Goal: Navigation & Orientation: Find specific page/section

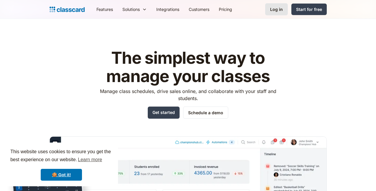
click at [283, 11] on div "Log in" at bounding box center [276, 9] width 13 height 6
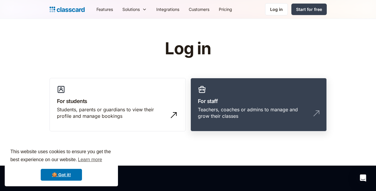
click at [251, 101] on h3 "For staff" at bounding box center [258, 101] width 121 height 8
